Goal: Information Seeking & Learning: Learn about a topic

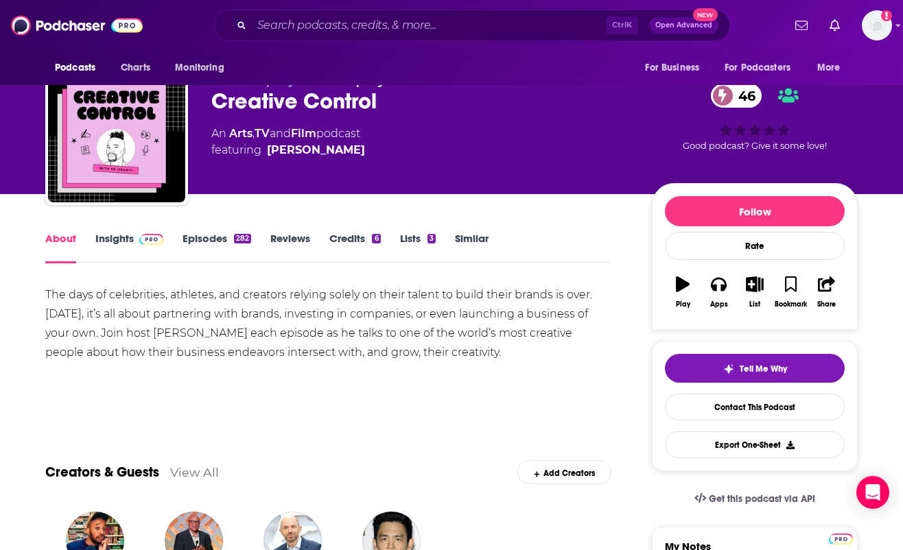
scroll to position [69, 0]
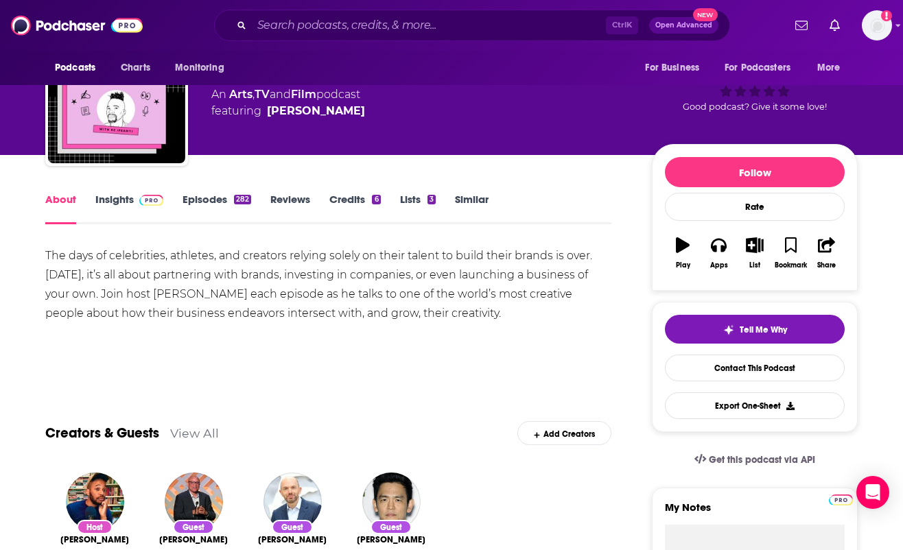
click at [112, 290] on div "The days of celebrities, athletes, and creators relying solely on their talent …" at bounding box center [328, 284] width 566 height 77
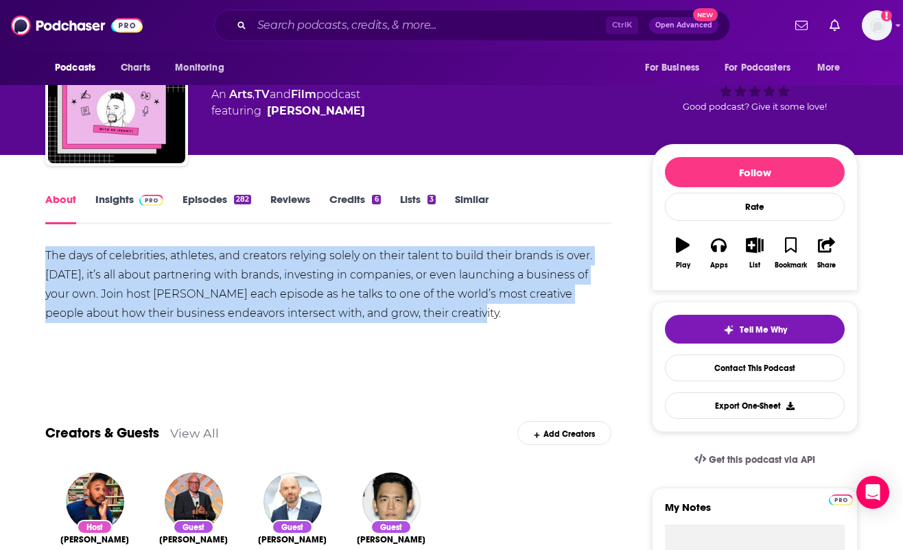
drag, startPoint x: 412, startPoint y: 311, endPoint x: 48, endPoint y: 259, distance: 367.9
click at [48, 259] on div "The days of celebrities, athletes, and creators relying solely on their talent …" at bounding box center [328, 284] width 566 height 77
copy div "The days of celebrities, athletes, and creators relying solely on their talent …"
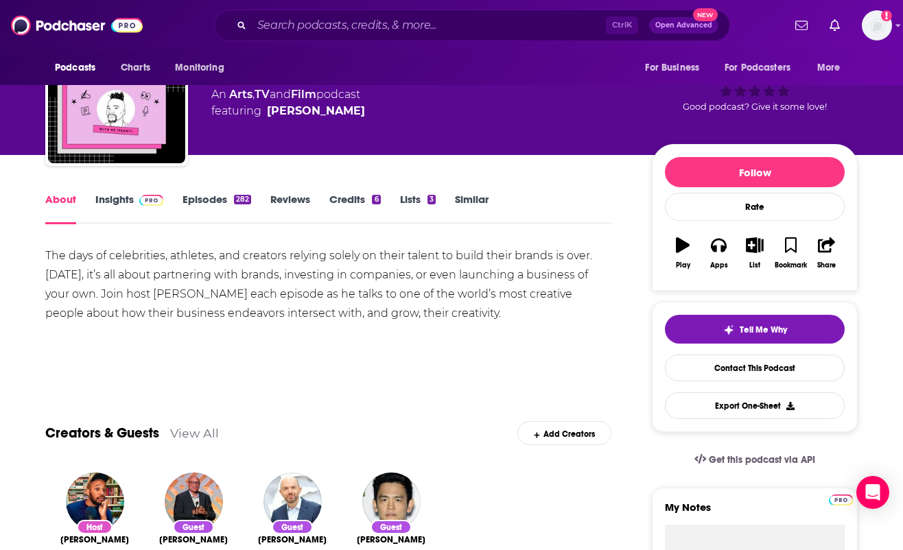
click at [199, 198] on link "Episodes 282" at bounding box center [216, 209] width 69 height 32
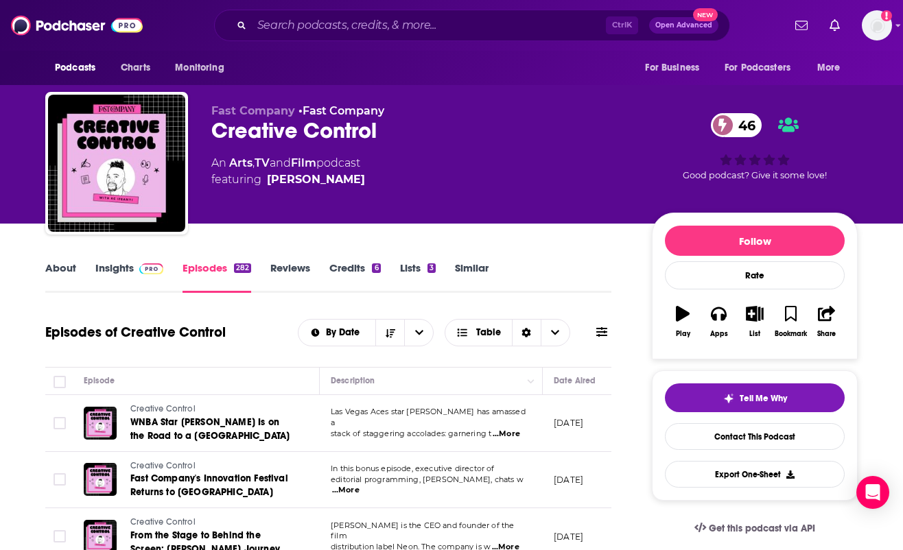
drag, startPoint x: 17, startPoint y: 420, endPoint x: 29, endPoint y: 383, distance: 38.8
click at [110, 263] on link "Insights" at bounding box center [129, 277] width 68 height 32
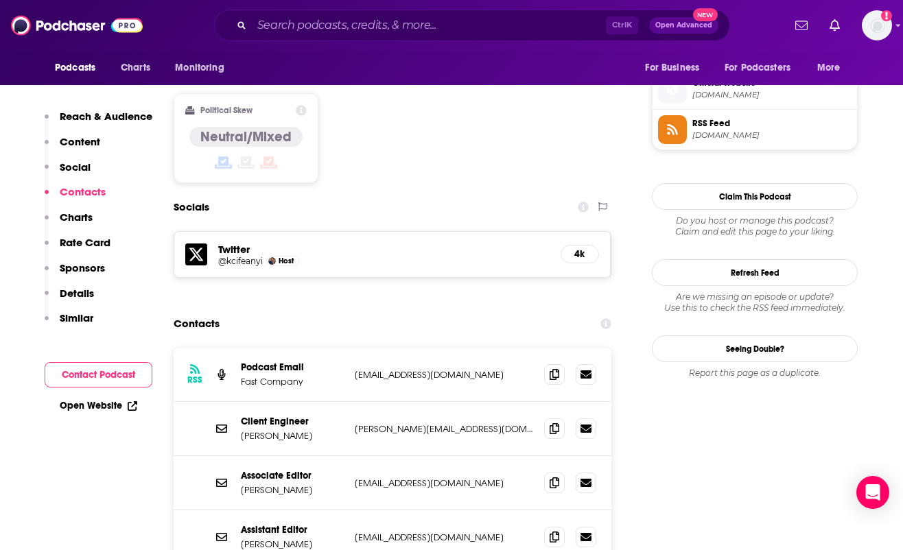
scroll to position [1097, 0]
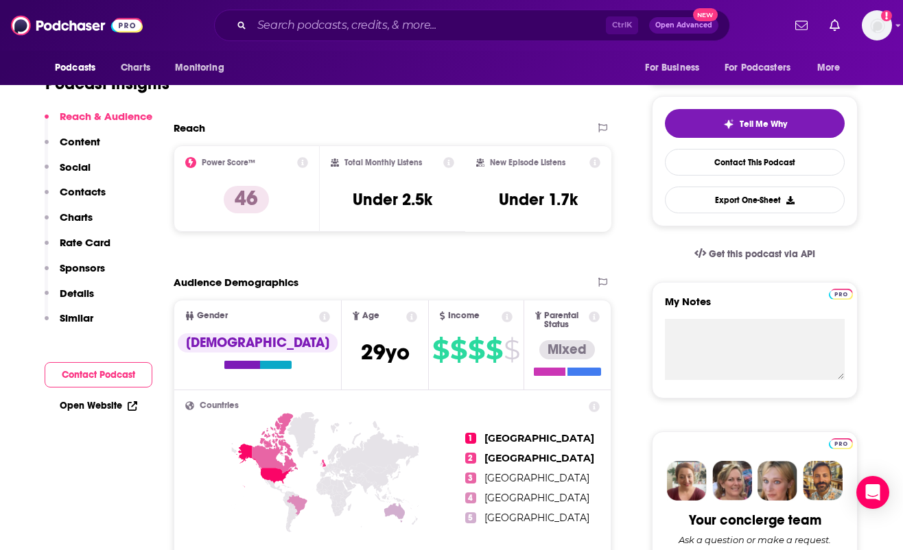
scroll to position [411, 0]
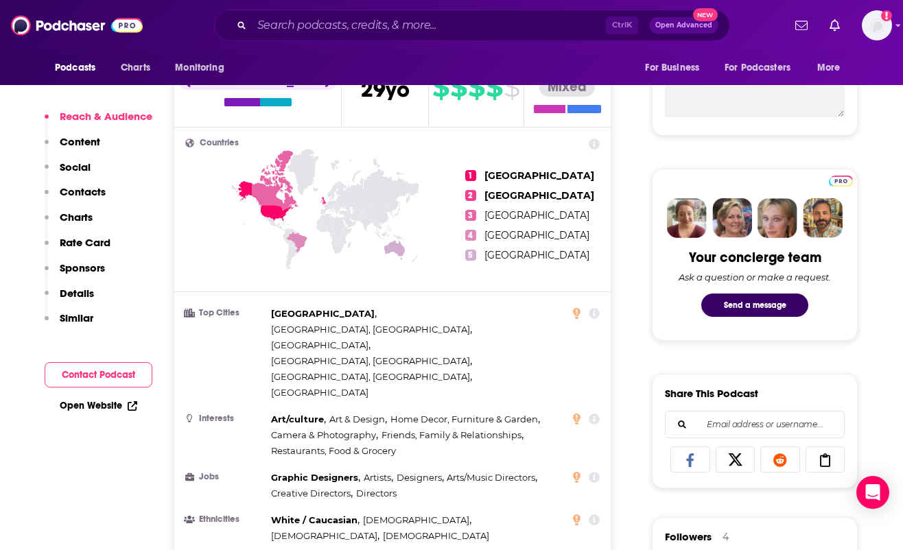
scroll to position [549, 0]
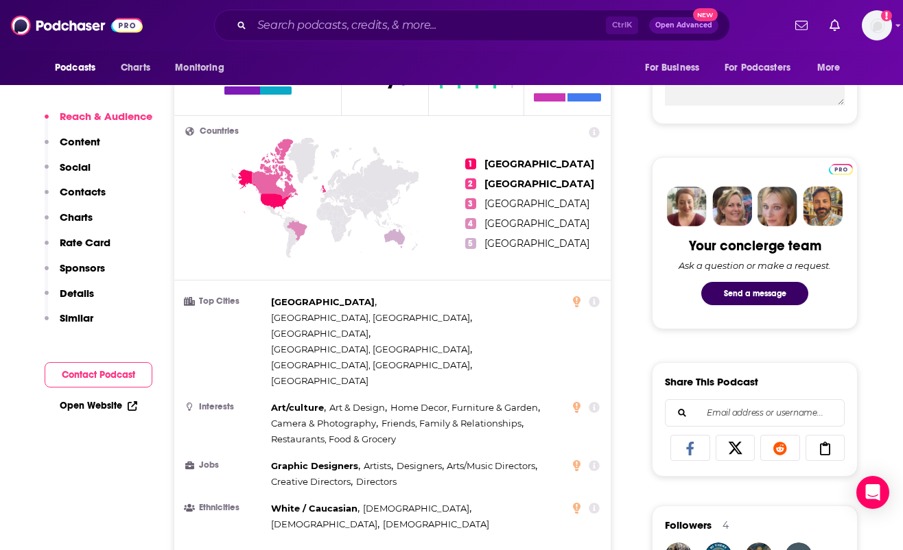
drag, startPoint x: 2, startPoint y: 237, endPoint x: 151, endPoint y: 173, distance: 162.2
click at [377, 32] on input "Search podcasts, credits, & more..." at bounding box center [429, 25] width 354 height 22
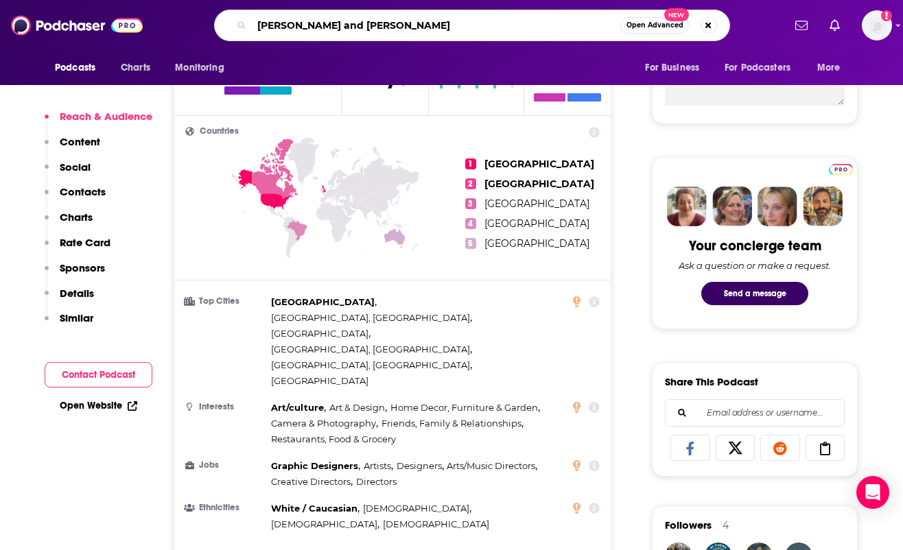
type input "[PERSON_NAME] and [PERSON_NAME] show"
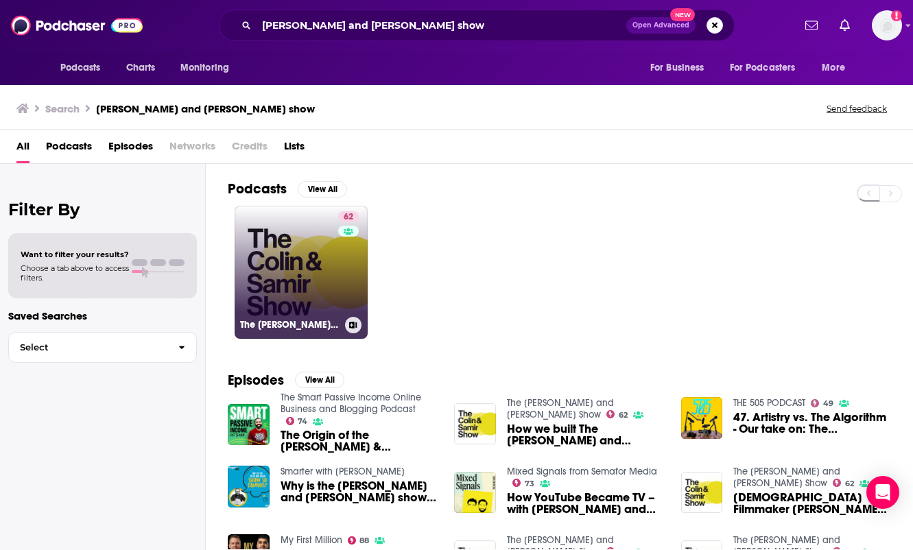
click at [305, 273] on link "62 The [PERSON_NAME] and [PERSON_NAME] Show" at bounding box center [301, 272] width 133 height 133
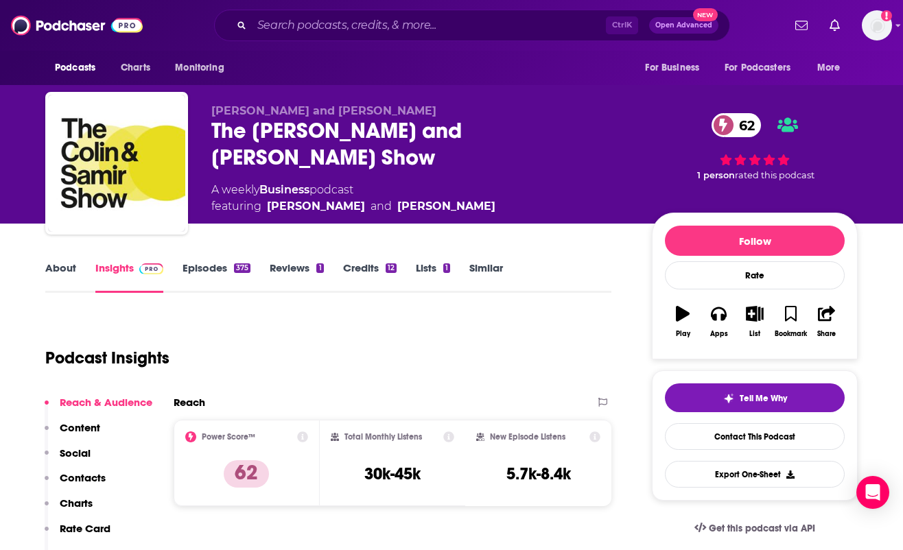
drag, startPoint x: 125, startPoint y: 169, endPoint x: 4, endPoint y: 294, distance: 173.1
drag, startPoint x: 20, startPoint y: 305, endPoint x: 53, endPoint y: 283, distance: 40.5
click at [59, 266] on link "About" at bounding box center [60, 277] width 31 height 32
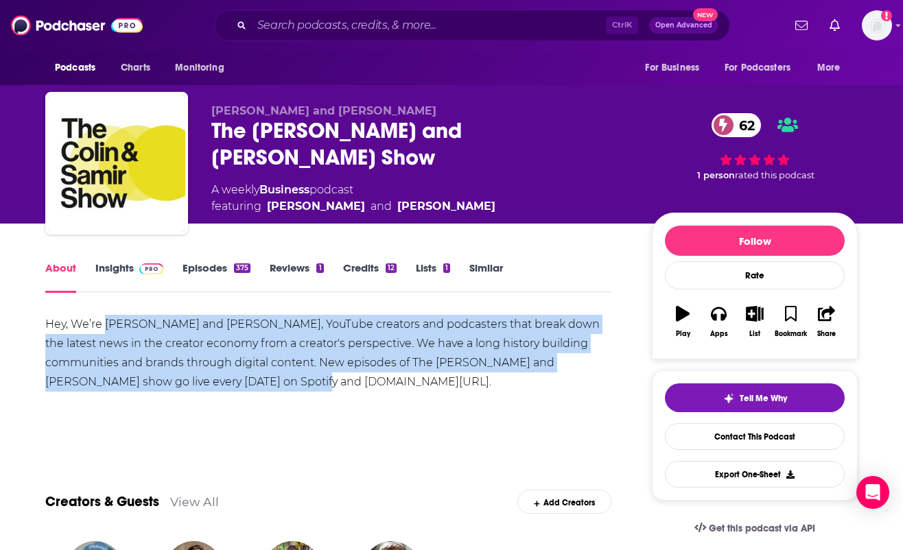
drag, startPoint x: 204, startPoint y: 381, endPoint x: 106, endPoint y: 322, distance: 114.4
click at [106, 322] on div "Hey, We’re [PERSON_NAME] and [PERSON_NAME], YouTube creators and podcasters tha…" at bounding box center [328, 353] width 566 height 77
copy div "[PERSON_NAME] and [PERSON_NAME], YouTube creators and podcasters that break dow…"
drag, startPoint x: 21, startPoint y: 368, endPoint x: 75, endPoint y: 320, distance: 72.4
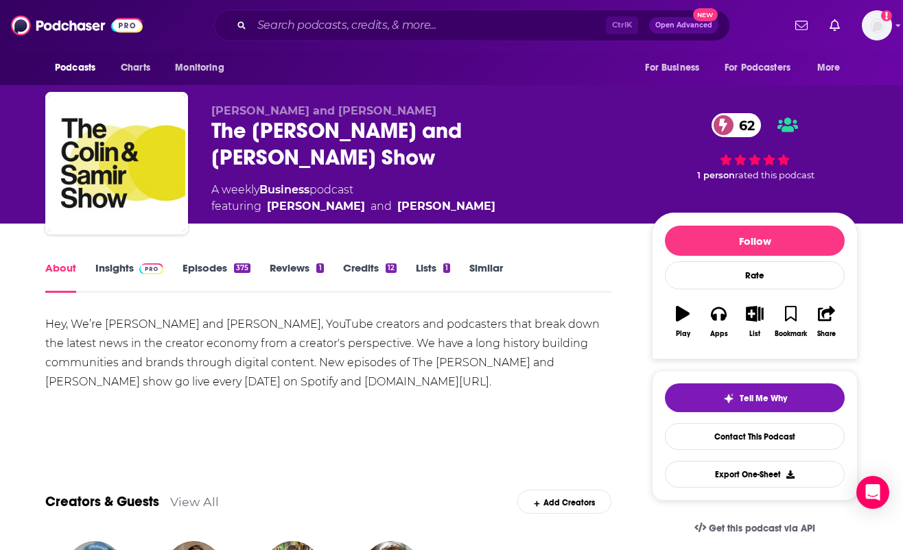
click at [119, 269] on link "Insights" at bounding box center [129, 277] width 68 height 32
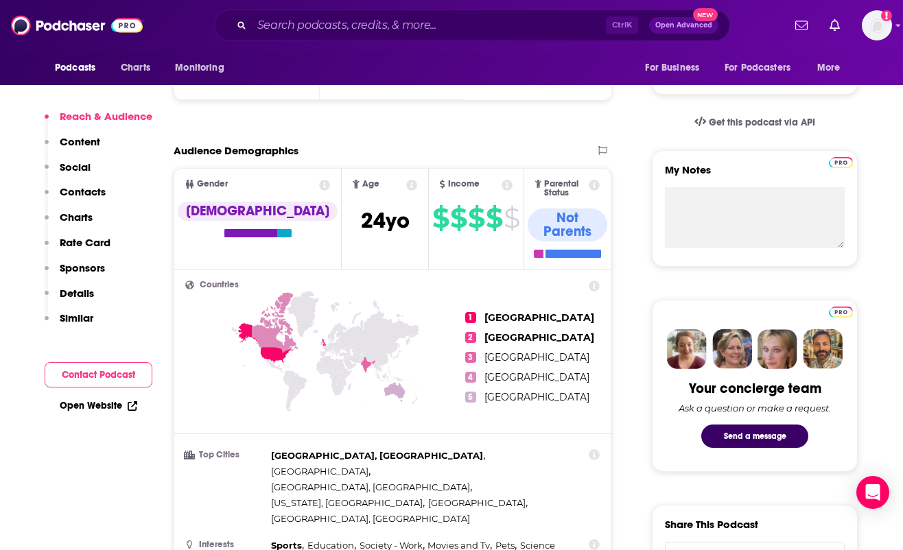
scroll to position [411, 0]
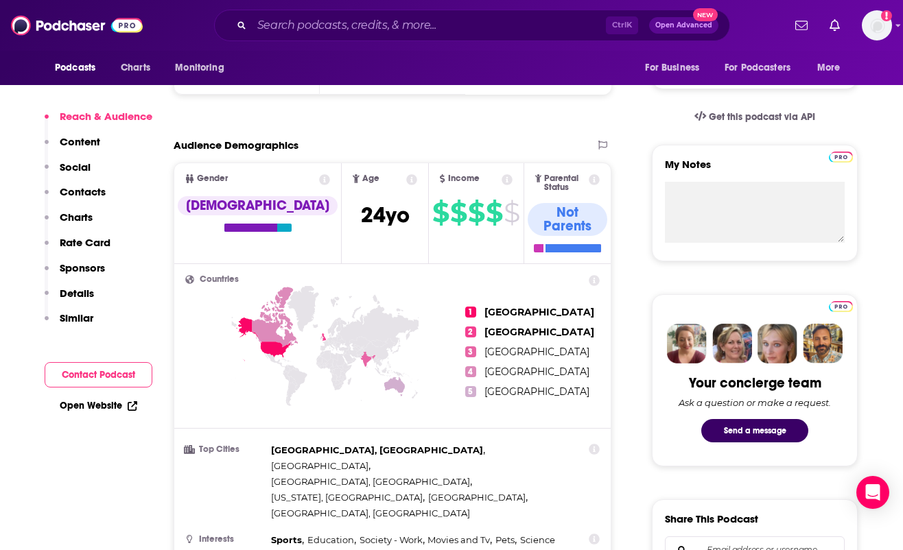
drag, startPoint x: 100, startPoint y: 512, endPoint x: 117, endPoint y: 500, distance: 20.6
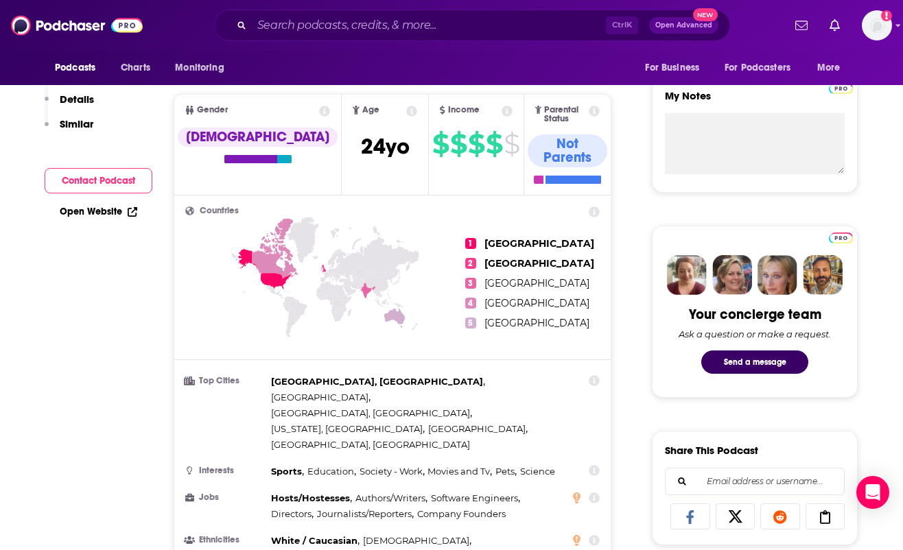
scroll to position [0, 0]
